Goal: Task Accomplishment & Management: Use online tool/utility

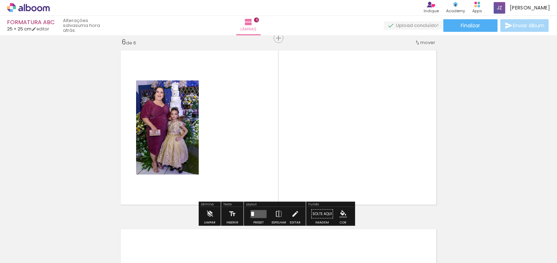
scroll to position [902, 0]
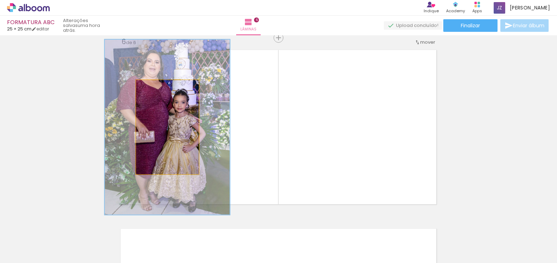
type paper-slider "200"
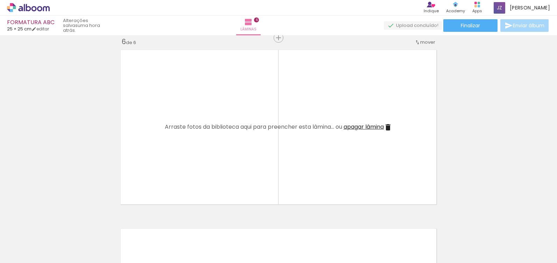
click at [217, 227] on quentale-thumb at bounding box center [231, 239] width 39 height 40
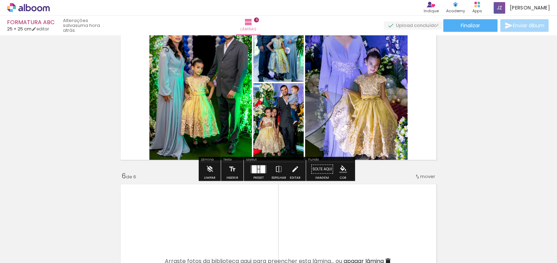
scroll to position [769, 0]
click at [0, 0] on div "Confirmar Cancelar" at bounding box center [0, 0] width 0 height 0
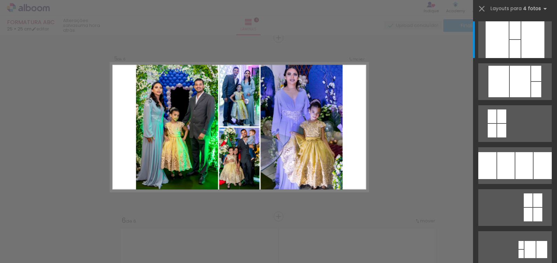
scroll to position [724, 0]
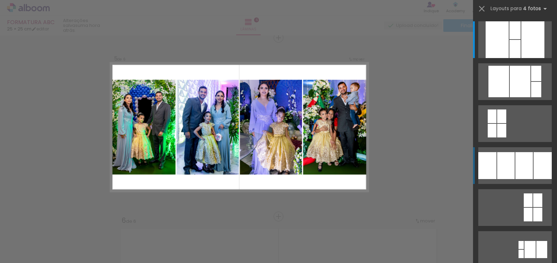
click at [510, 168] on div at bounding box center [505, 165] width 17 height 27
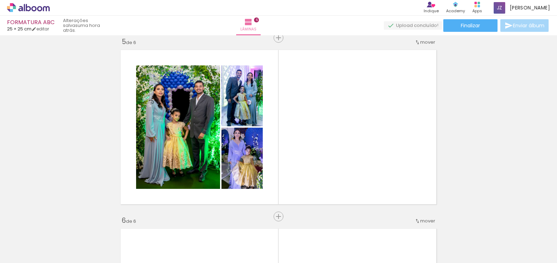
scroll to position [0, 59]
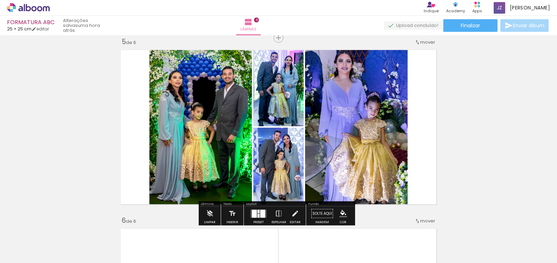
click at [0, 0] on div "Confirmar Cancelar" at bounding box center [0, 0] width 0 height 0
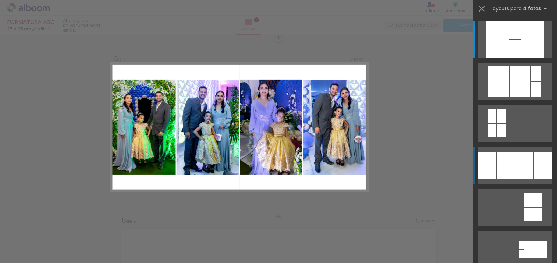
click at [515, 174] on div at bounding box center [523, 165] width 17 height 27
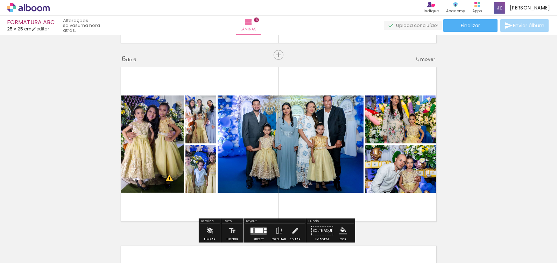
scroll to position [896, 0]
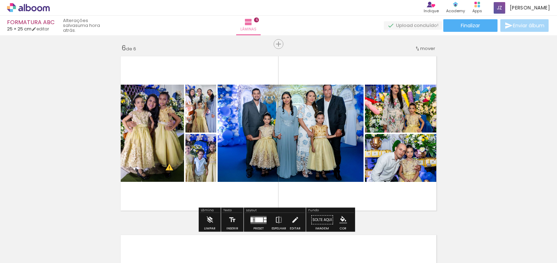
click at [0, 0] on div "Confirmar Cancelar" at bounding box center [0, 0] width 0 height 0
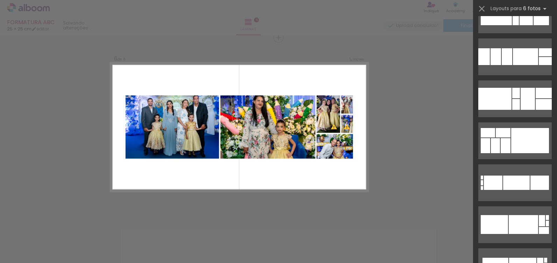
scroll to position [905, 0]
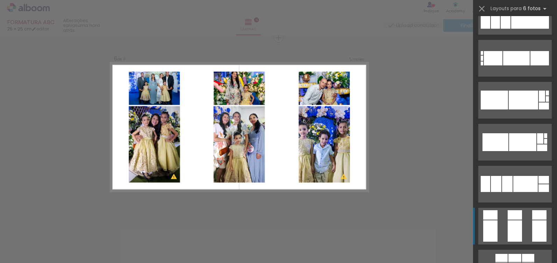
click at [510, 225] on div at bounding box center [514, 230] width 14 height 21
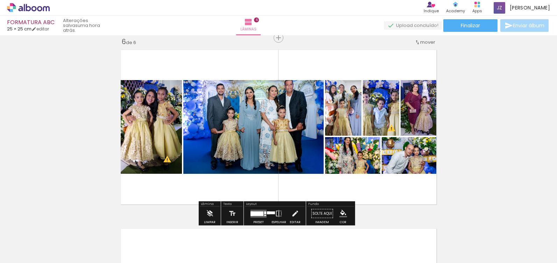
click at [0, 0] on div "Confirmar Cancelar" at bounding box center [0, 0] width 0 height 0
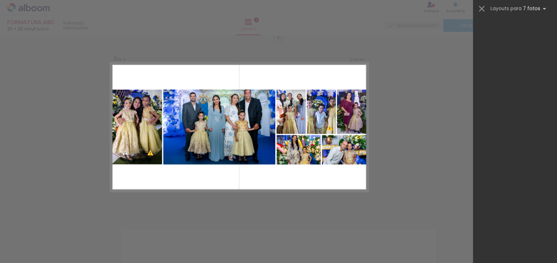
scroll to position [0, 0]
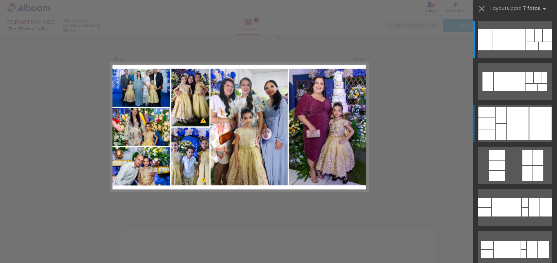
click at [509, 121] on div at bounding box center [518, 123] width 22 height 33
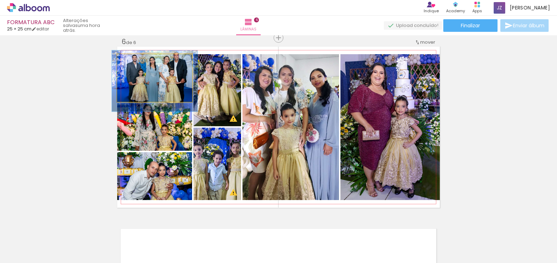
type paper-slider "122"
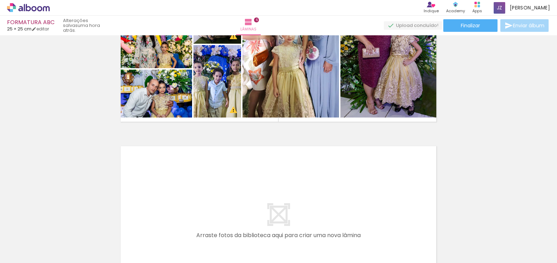
scroll to position [0, 292]
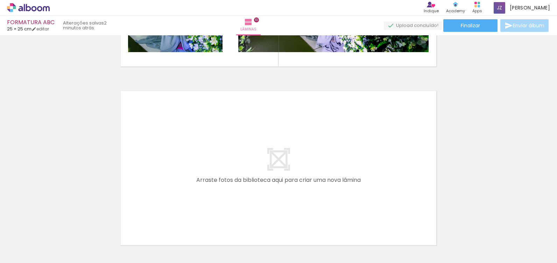
scroll to position [0, 1064]
